Goal: Task Accomplishment & Management: Manage account settings

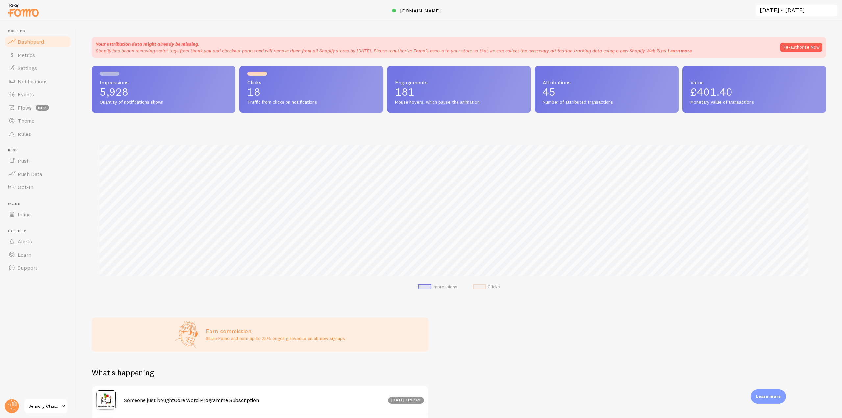
scroll to position [328648, 328092]
click at [33, 79] on span "Notifications" at bounding box center [33, 81] width 30 height 7
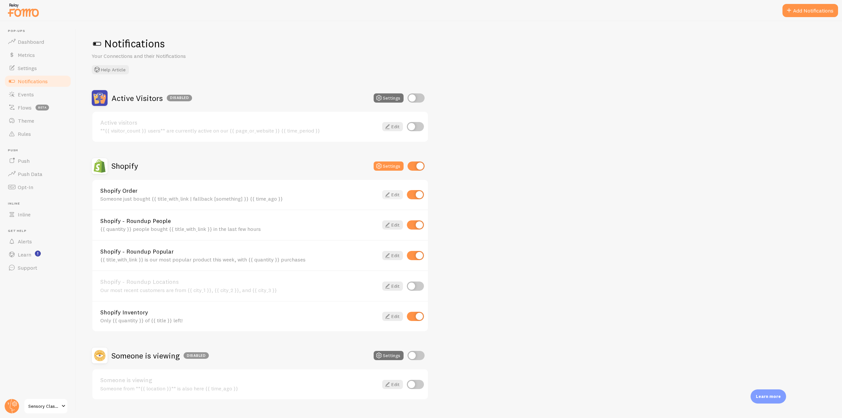
click at [386, 198] on icon at bounding box center [387, 195] width 8 height 8
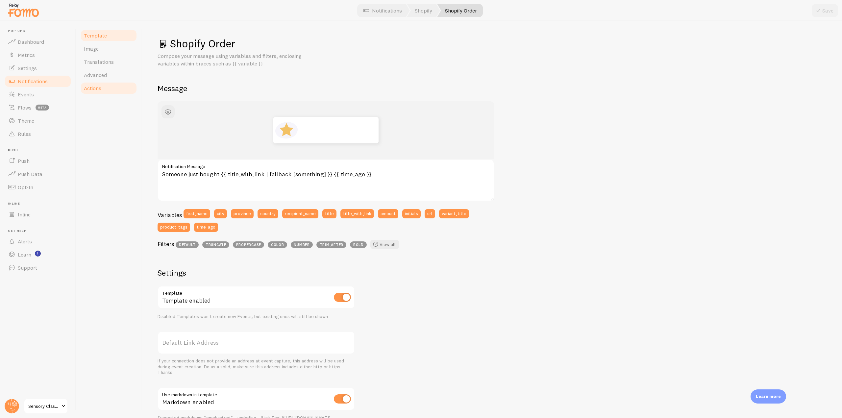
click at [98, 85] on span "Actions" at bounding box center [92, 88] width 17 height 7
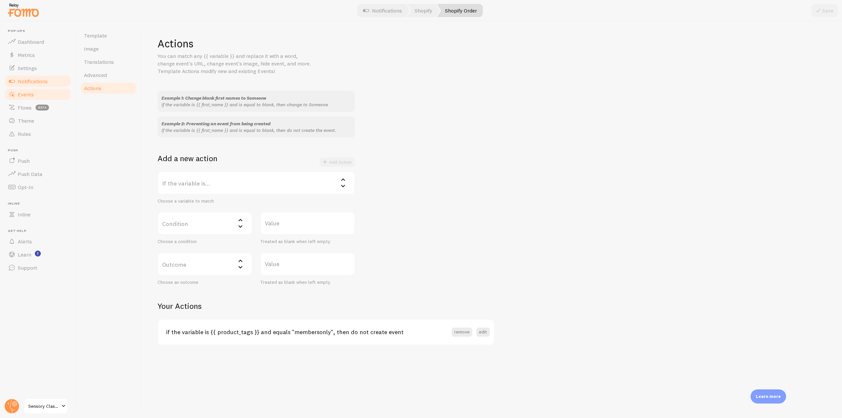
click at [37, 97] on link "Events" at bounding box center [38, 94] width 68 height 13
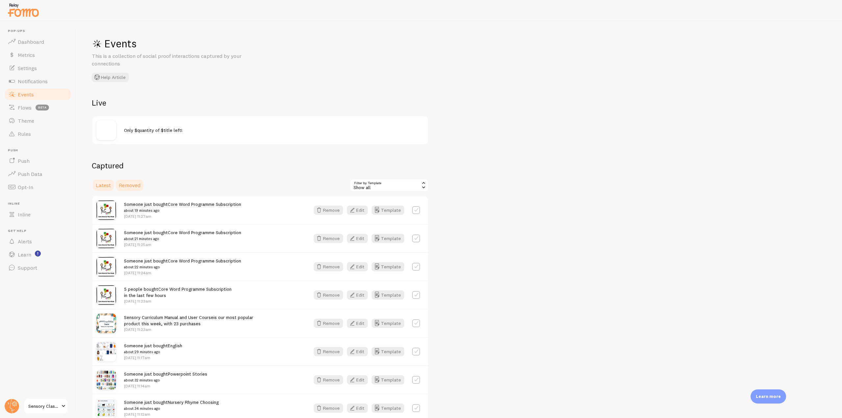
click at [131, 183] on span "Removed" at bounding box center [130, 185] width 22 height 7
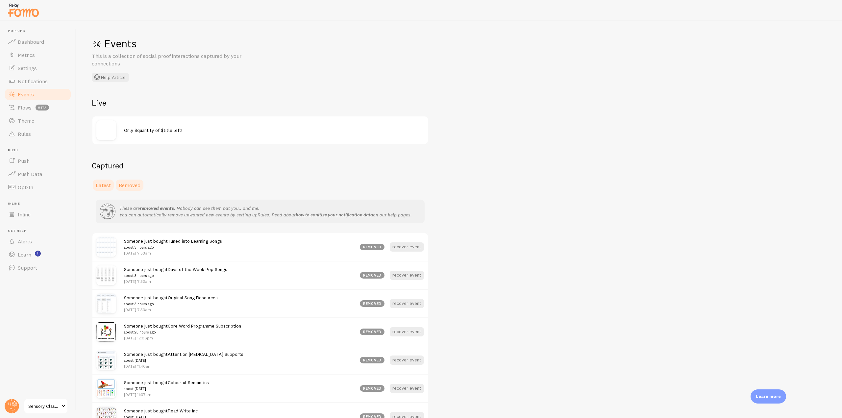
click at [111, 184] on link "Latest" at bounding box center [103, 185] width 23 height 13
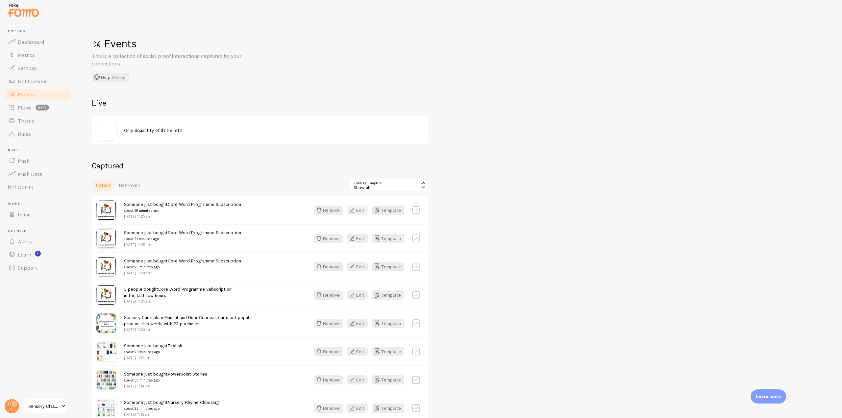
click at [357, 209] on button "Edit" at bounding box center [357, 210] width 21 height 9
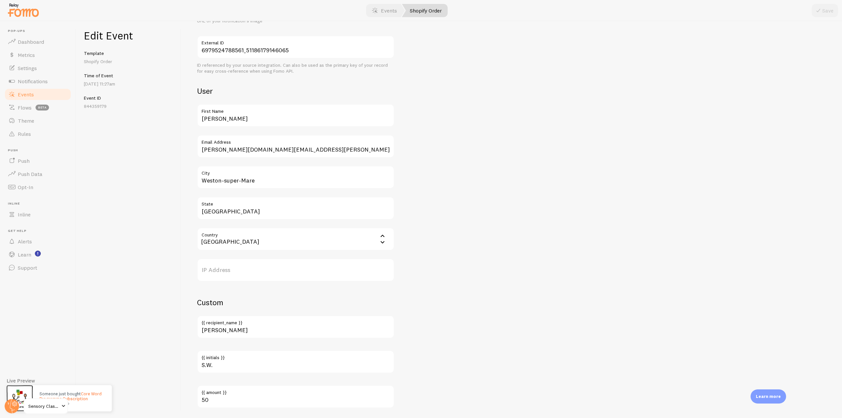
scroll to position [256, 0]
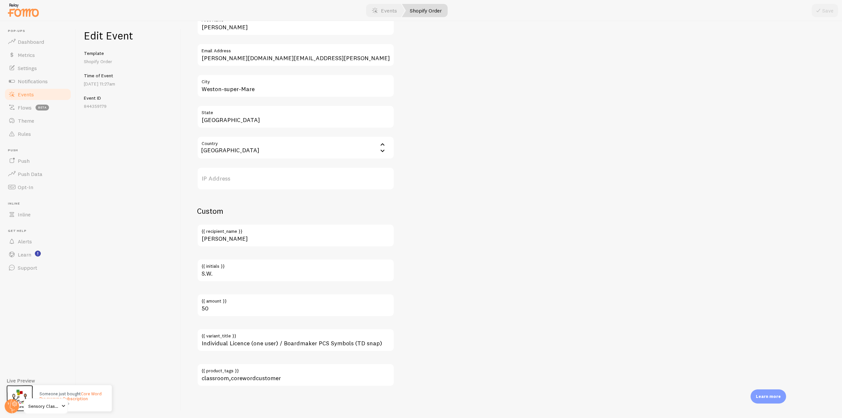
click at [30, 93] on span "Events" at bounding box center [26, 94] width 16 height 7
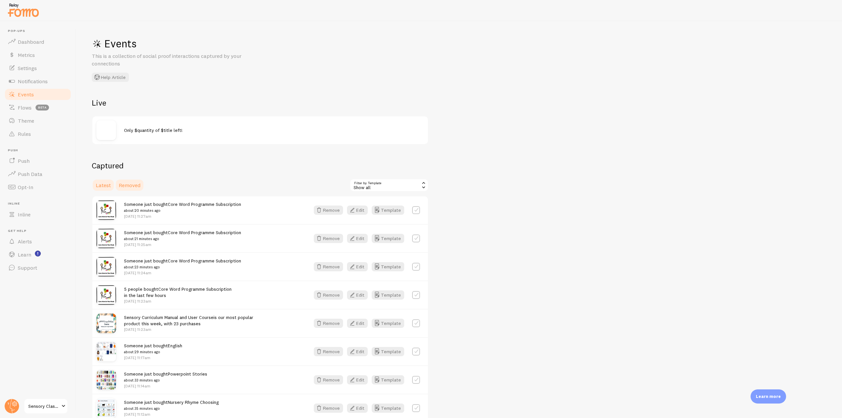
click at [142, 184] on link "Removed" at bounding box center [130, 185] width 30 height 13
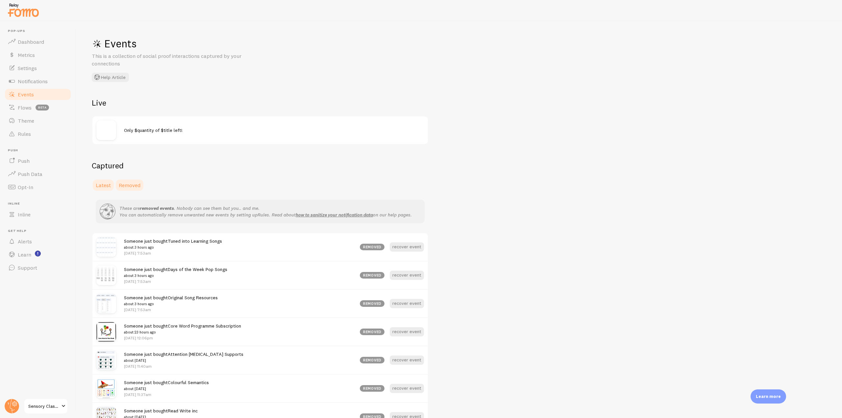
click at [103, 185] on span "Latest" at bounding box center [103, 185] width 15 height 7
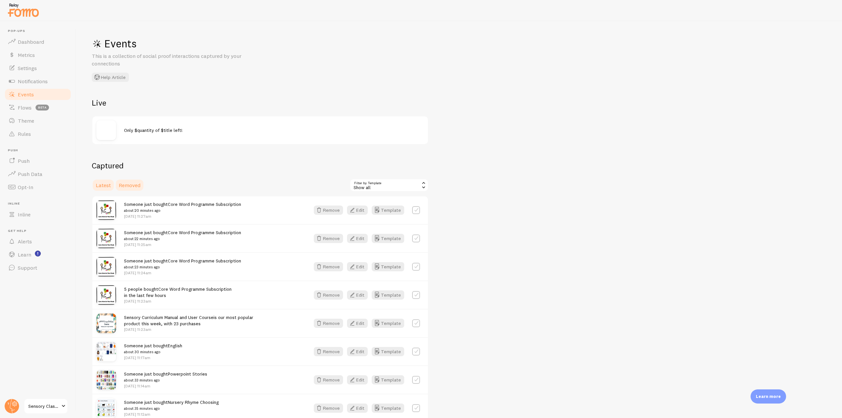
click at [130, 185] on span "Removed" at bounding box center [130, 185] width 22 height 7
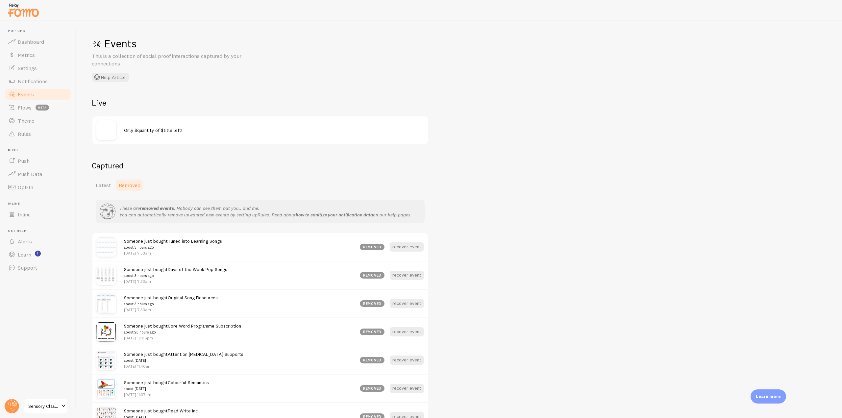
click at [161, 240] on span "Someone just bought Tuned into Learning Songs about 3 hours ago" at bounding box center [173, 244] width 98 height 12
click at [139, 252] on p "[DATE] 7:53am" at bounding box center [173, 253] width 98 height 6
click at [187, 240] on link "Tuned into Learning Songs" at bounding box center [195, 241] width 54 height 6
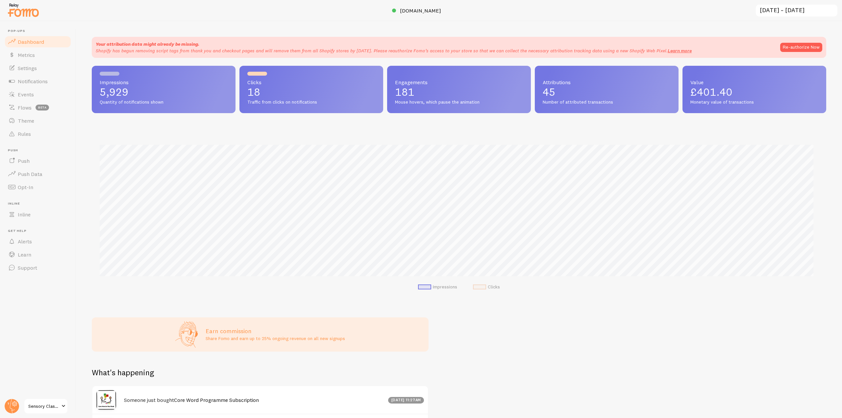
scroll to position [173, 729]
